Goal: Task Accomplishment & Management: Manage account settings

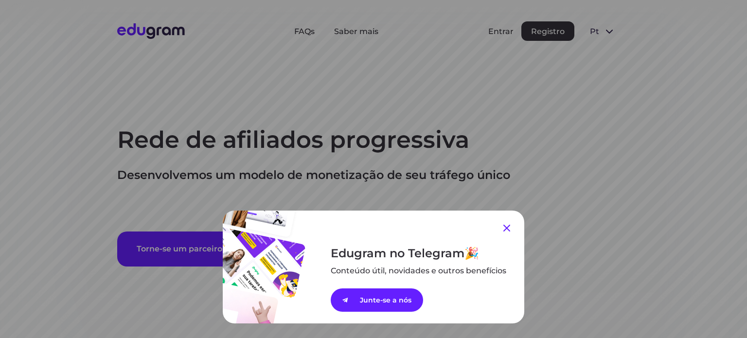
click at [503, 224] on icon at bounding box center [507, 228] width 12 height 12
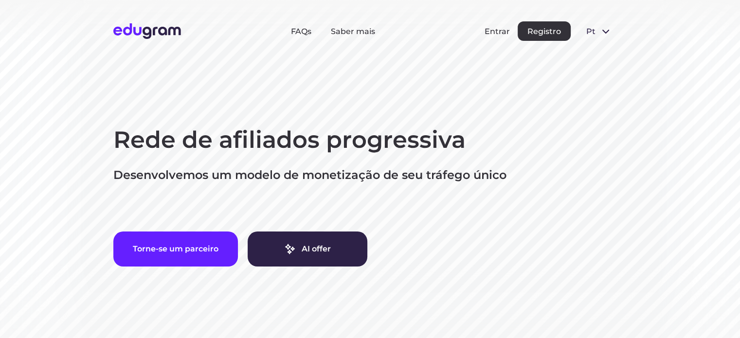
click at [503, 225] on div "Rede de afiliados progressiva Desenvolvemos um modelo de monetização de seu trá…" at bounding box center [366, 196] width 506 height 142
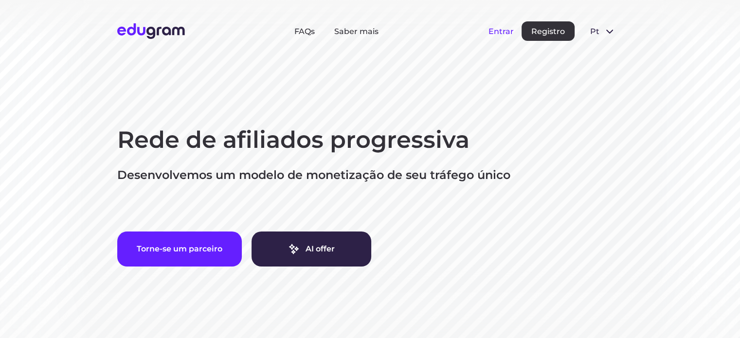
click at [503, 34] on button "Entrar" at bounding box center [501, 31] width 25 height 9
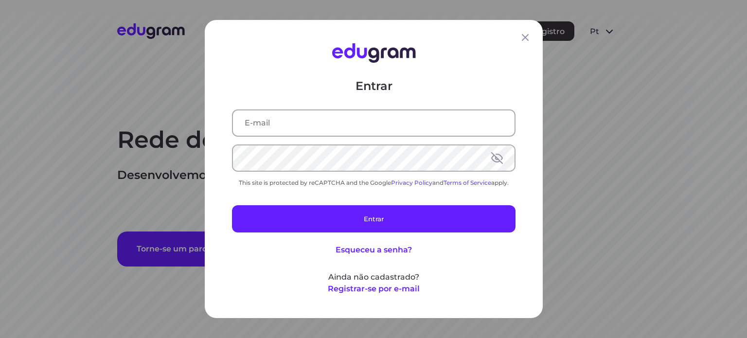
type input "andre.a.gazola@gmail.com"
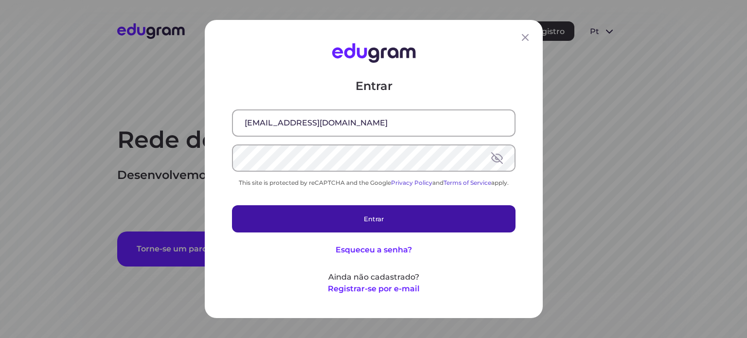
click at [398, 208] on button "Entrar" at bounding box center [374, 218] width 284 height 27
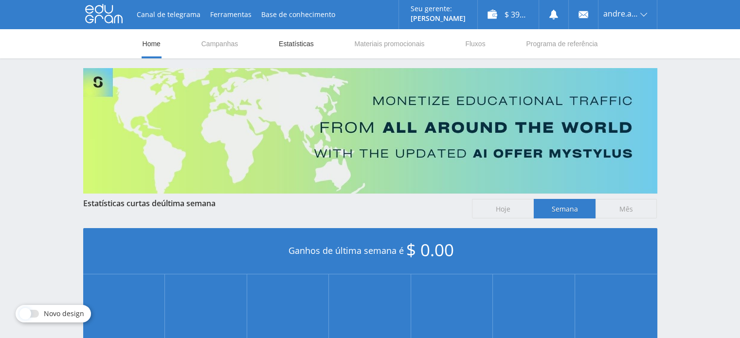
click at [289, 48] on link "Estatísticas" at bounding box center [296, 43] width 37 height 29
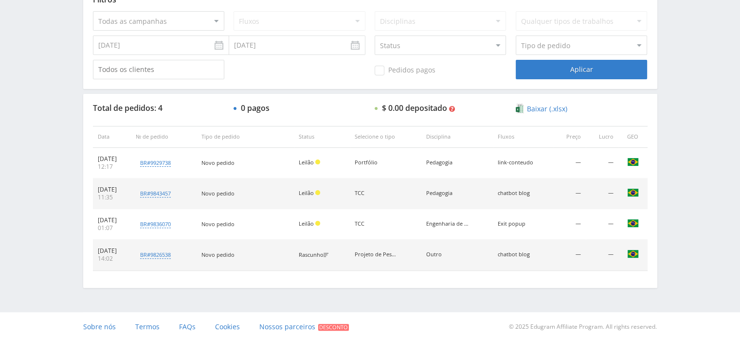
scroll to position [274, 0]
